Goal: Entertainment & Leisure: Consume media (video, audio)

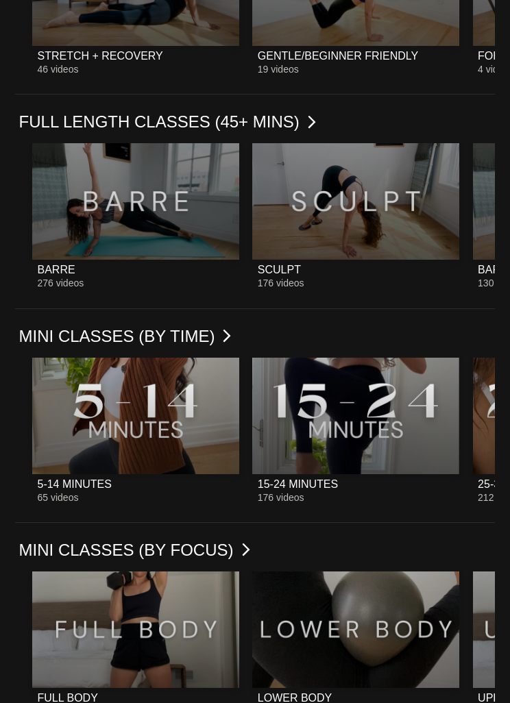
scroll to position [784, 0]
click at [286, 421] on div at bounding box center [355, 415] width 207 height 116
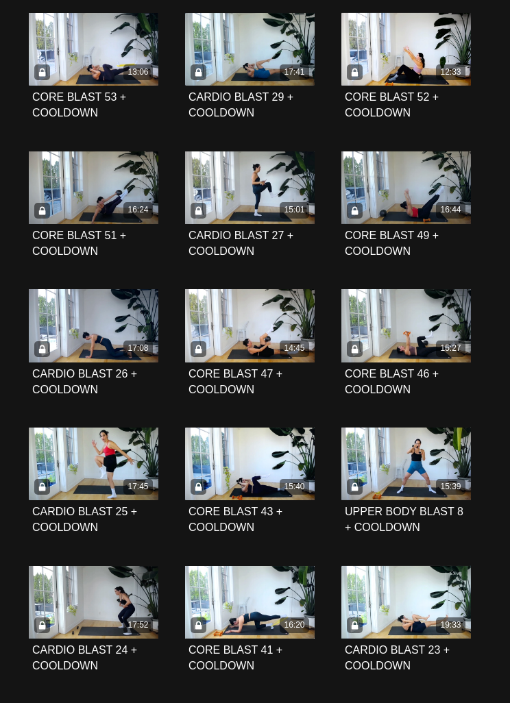
scroll to position [1716, 0]
click at [419, 494] on div "15:39" at bounding box center [405, 463] width 129 height 73
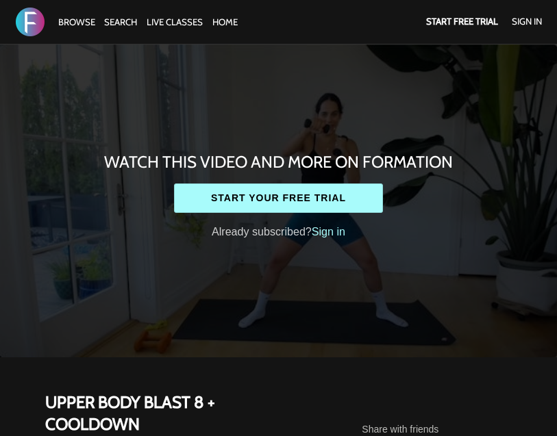
click at [320, 235] on link "Sign in" at bounding box center [329, 231] width 34 height 12
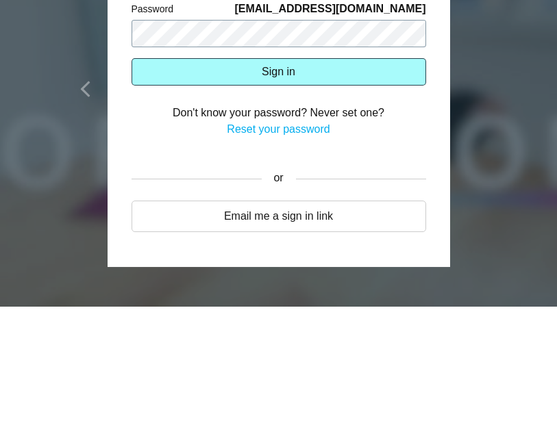
click at [278, 188] on button "Sign in" at bounding box center [279, 201] width 295 height 27
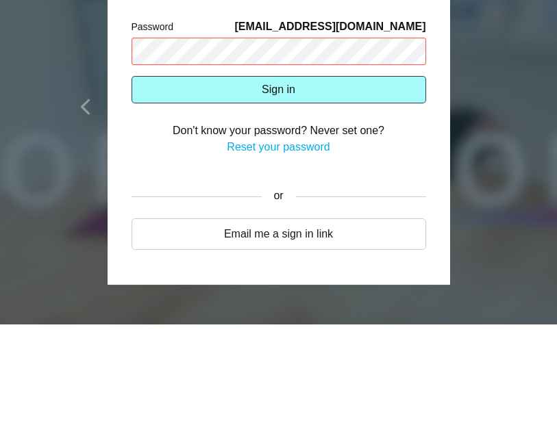
click at [235, 188] on button "Sign in" at bounding box center [279, 201] width 295 height 27
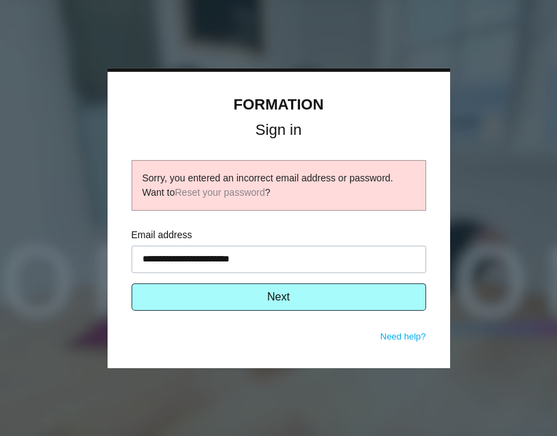
click at [164, 308] on button "Next" at bounding box center [279, 297] width 295 height 27
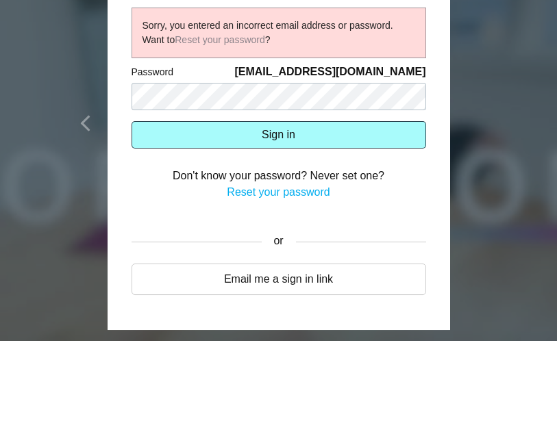
click at [256, 216] on button "Sign in" at bounding box center [279, 229] width 295 height 27
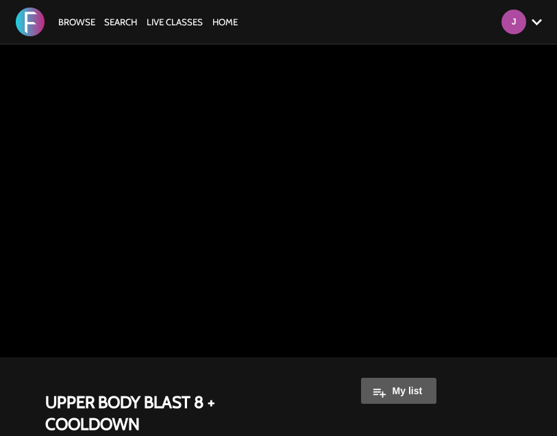
scroll to position [1, 0]
click at [66, 42] on div "Browse Search LIVE CLASSES HOME Account settings Manage Subscription Help Log O…" at bounding box center [191, 21] width 383 height 44
click at [79, 18] on link "Browse" at bounding box center [77, 21] width 44 height 11
click at [76, 26] on link "Browse" at bounding box center [77, 21] width 44 height 11
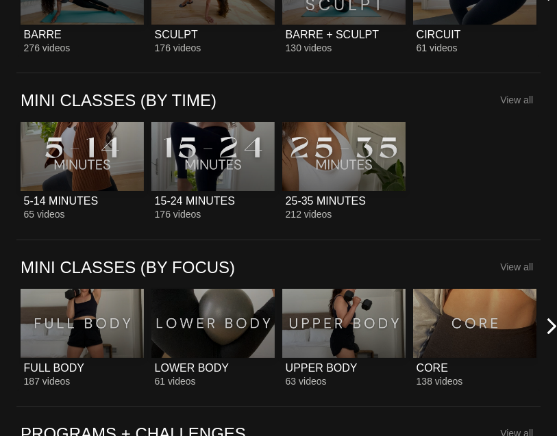
scroll to position [1014, 0]
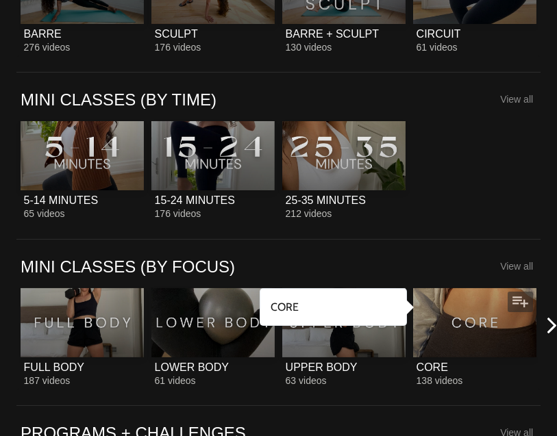
click at [486, 333] on div at bounding box center [474, 322] width 123 height 69
click at [451, 375] on span "138 videos" at bounding box center [439, 380] width 47 height 11
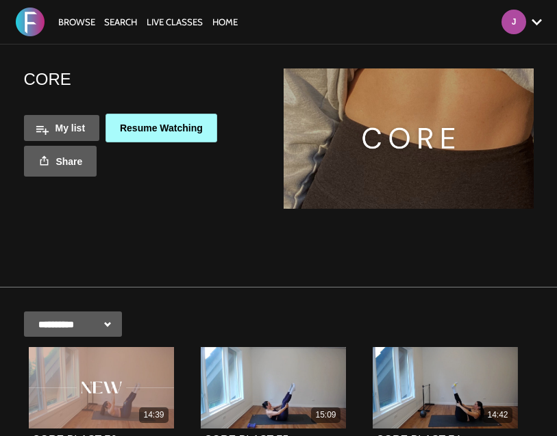
click at [505, 267] on section "**********" at bounding box center [278, 166] width 557 height 243
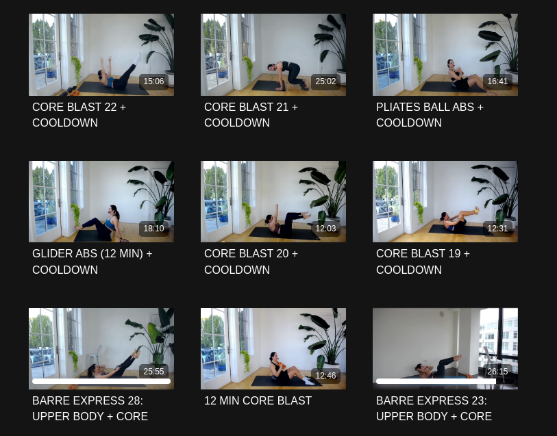
scroll to position [2995, 0]
click at [280, 208] on icon at bounding box center [273, 202] width 41 height 24
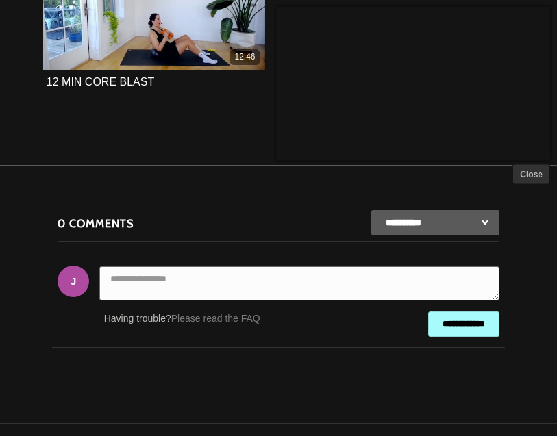
scroll to position [842, 0]
